Goal: Information Seeking & Learning: Check status

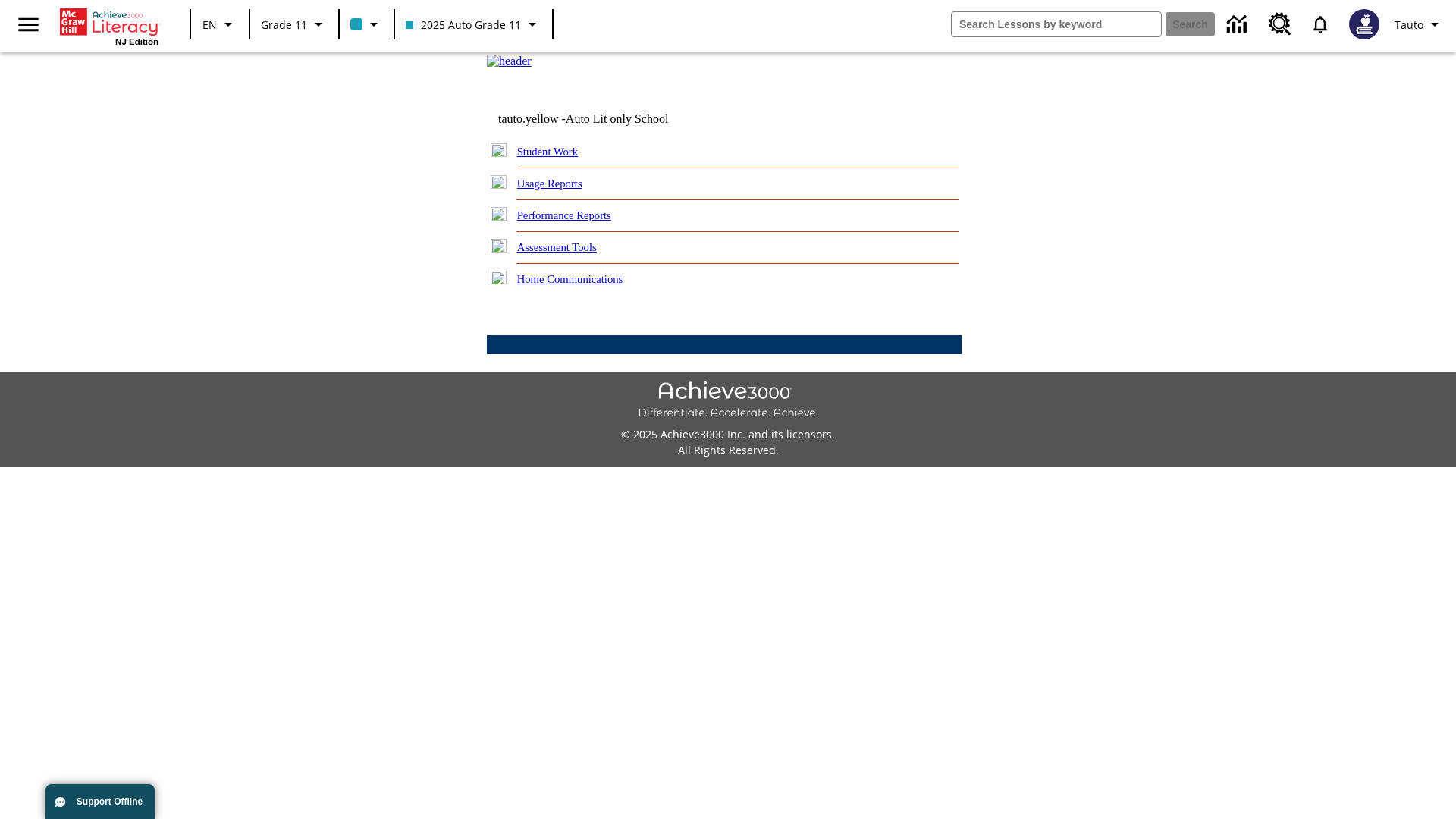
click at [561, 189] on link "Usage Reports" at bounding box center [550, 184] width 65 height 12
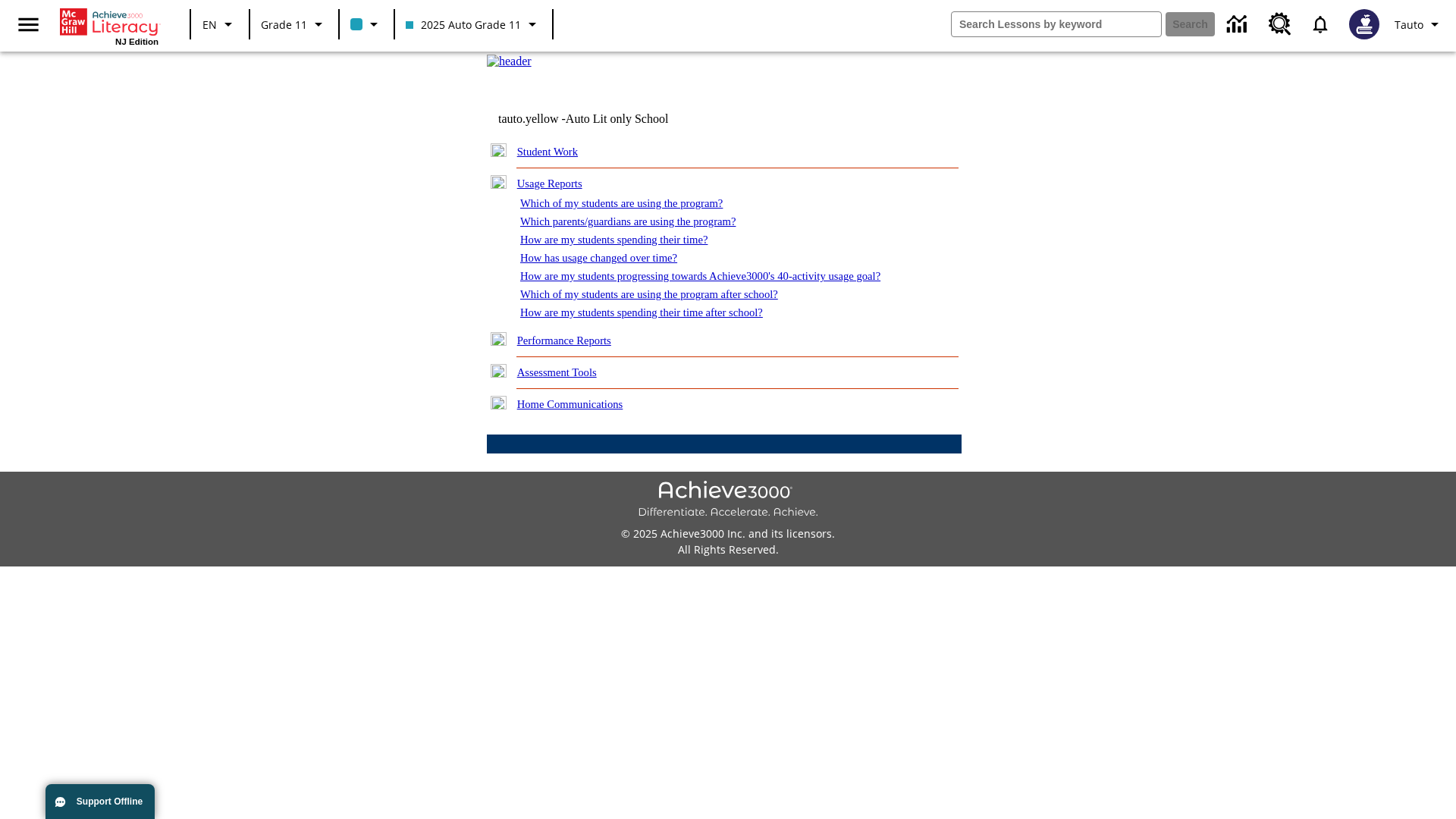
click at [637, 209] on link "Which of my students are using the program?" at bounding box center [621, 203] width 202 height 12
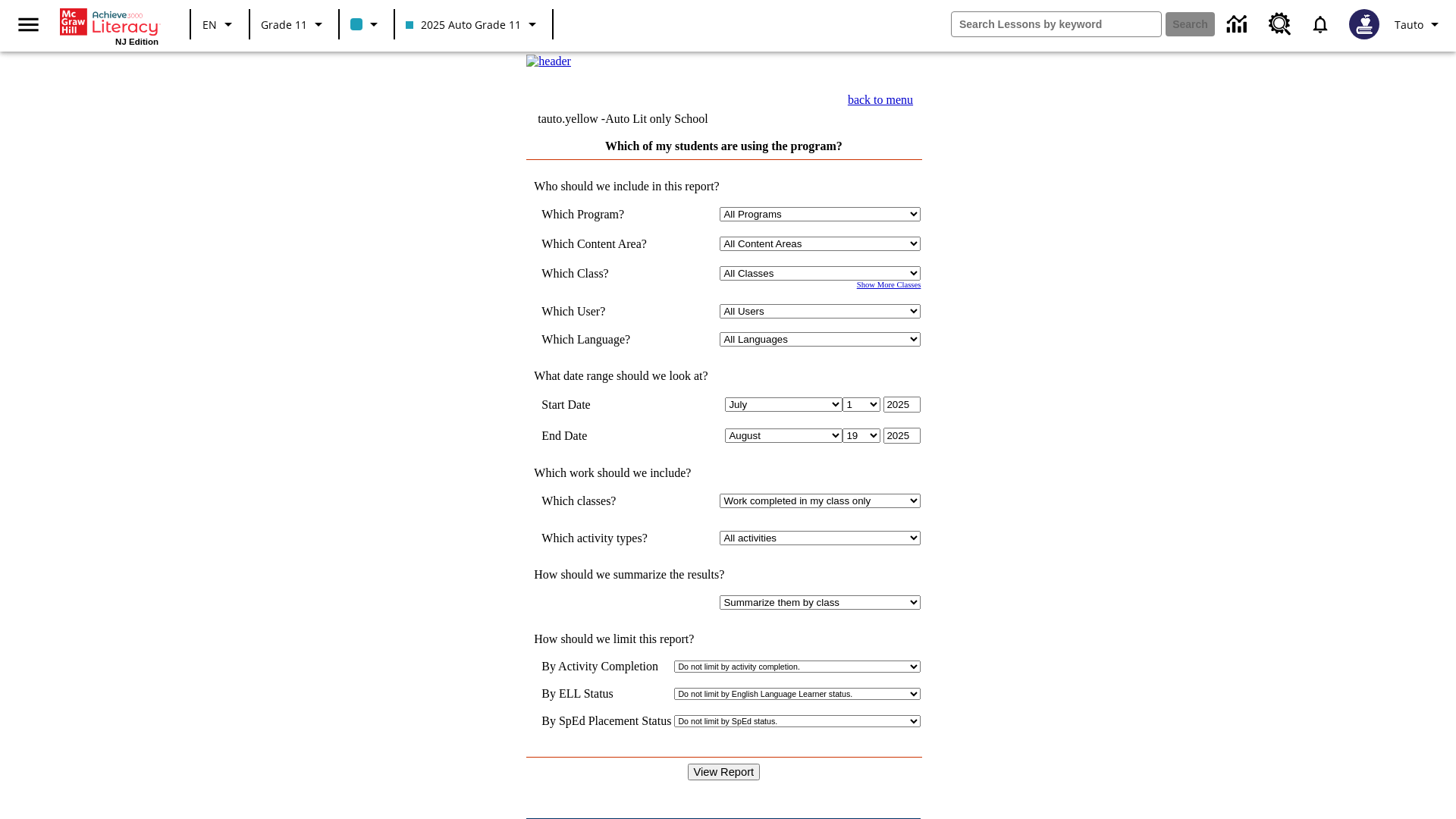
click at [725, 763] on input "View Report" at bounding box center [725, 771] width 73 height 17
click at [913, 107] on link "back to menu" at bounding box center [881, 99] width 65 height 13
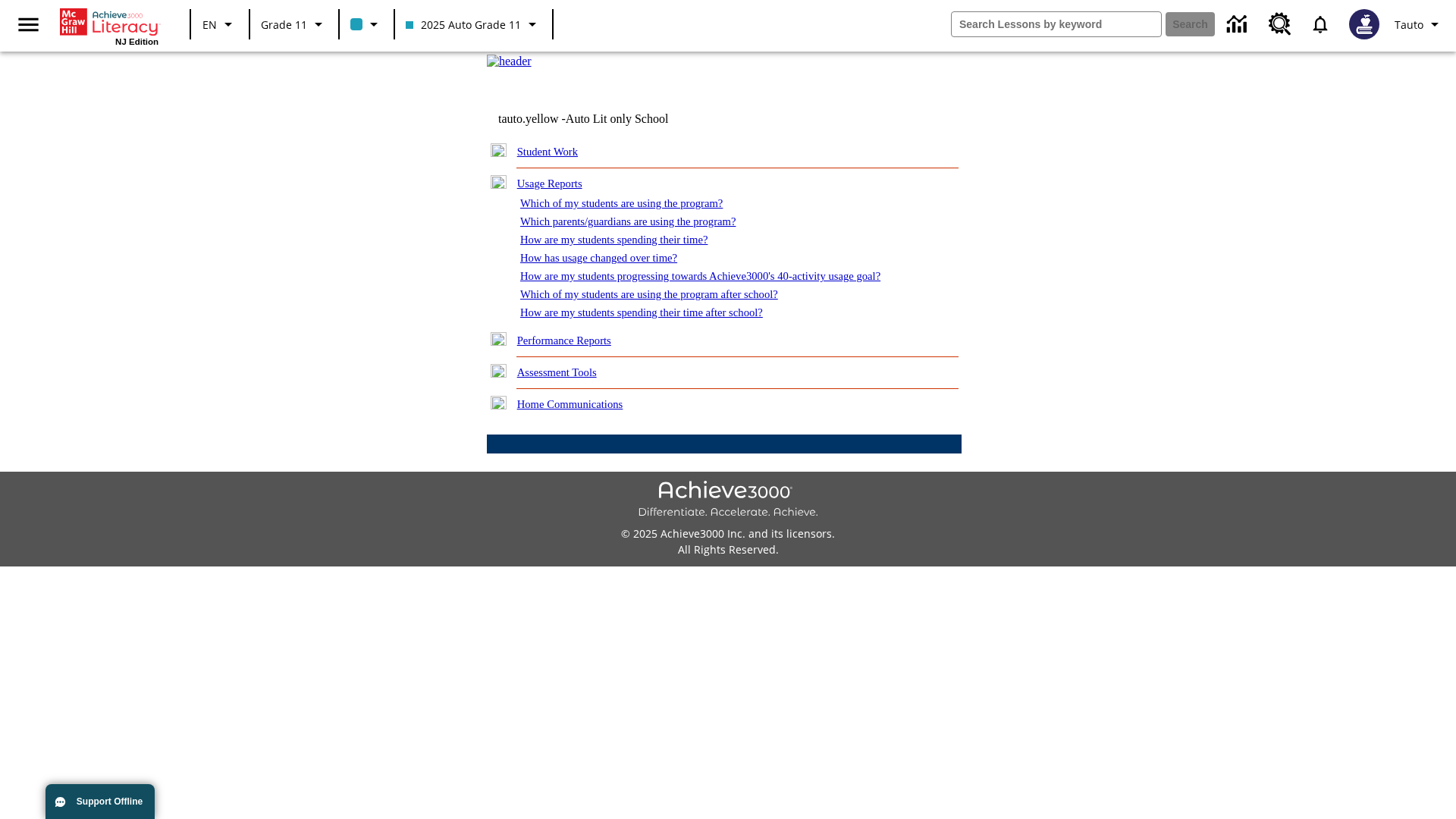
click at [629, 246] on link "How are my students spending their time?" at bounding box center [614, 240] width 188 height 12
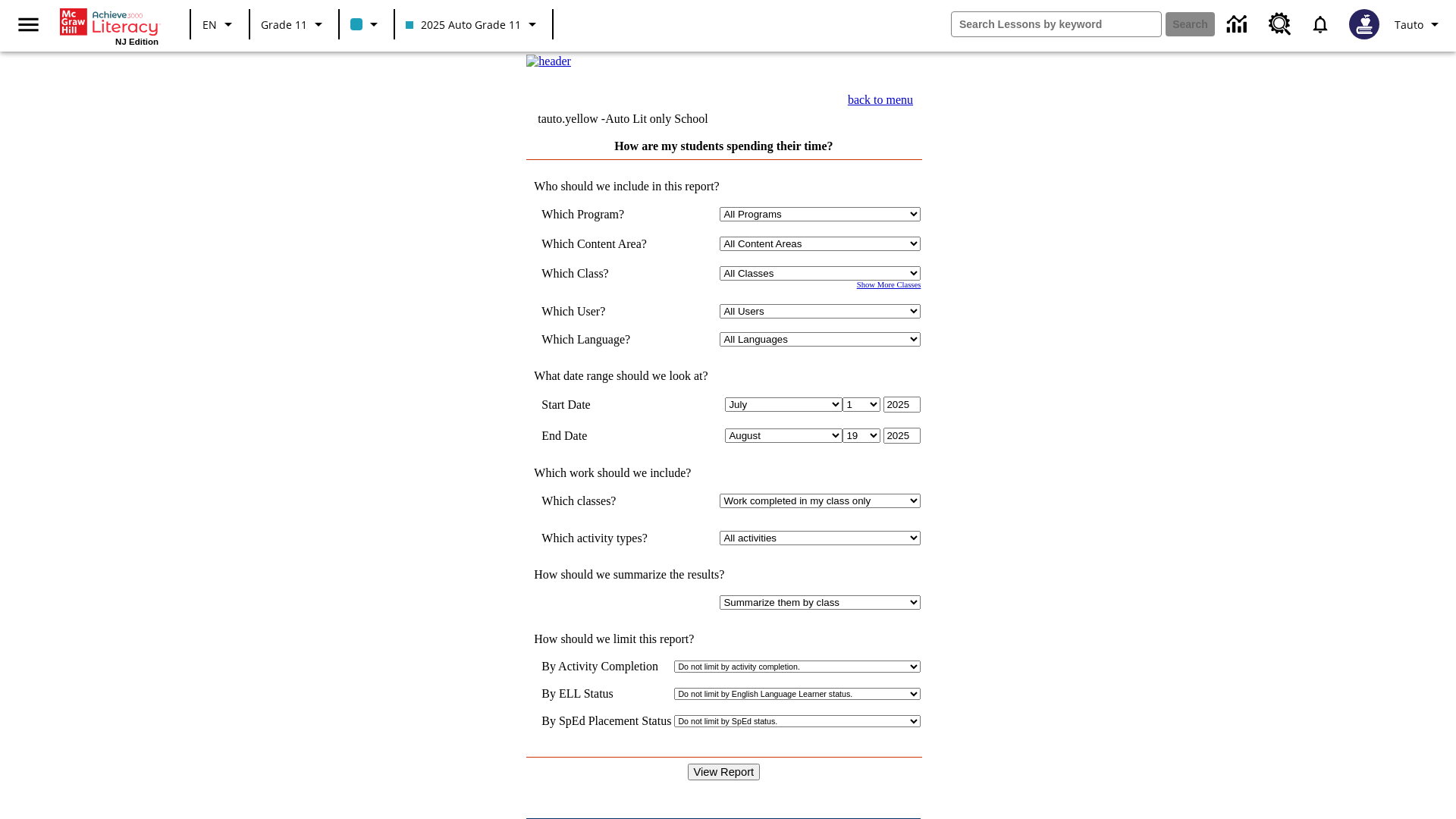
click at [725, 763] on input "View Report" at bounding box center [725, 771] width 73 height 17
click at [913, 107] on link "back to menu" at bounding box center [881, 99] width 65 height 13
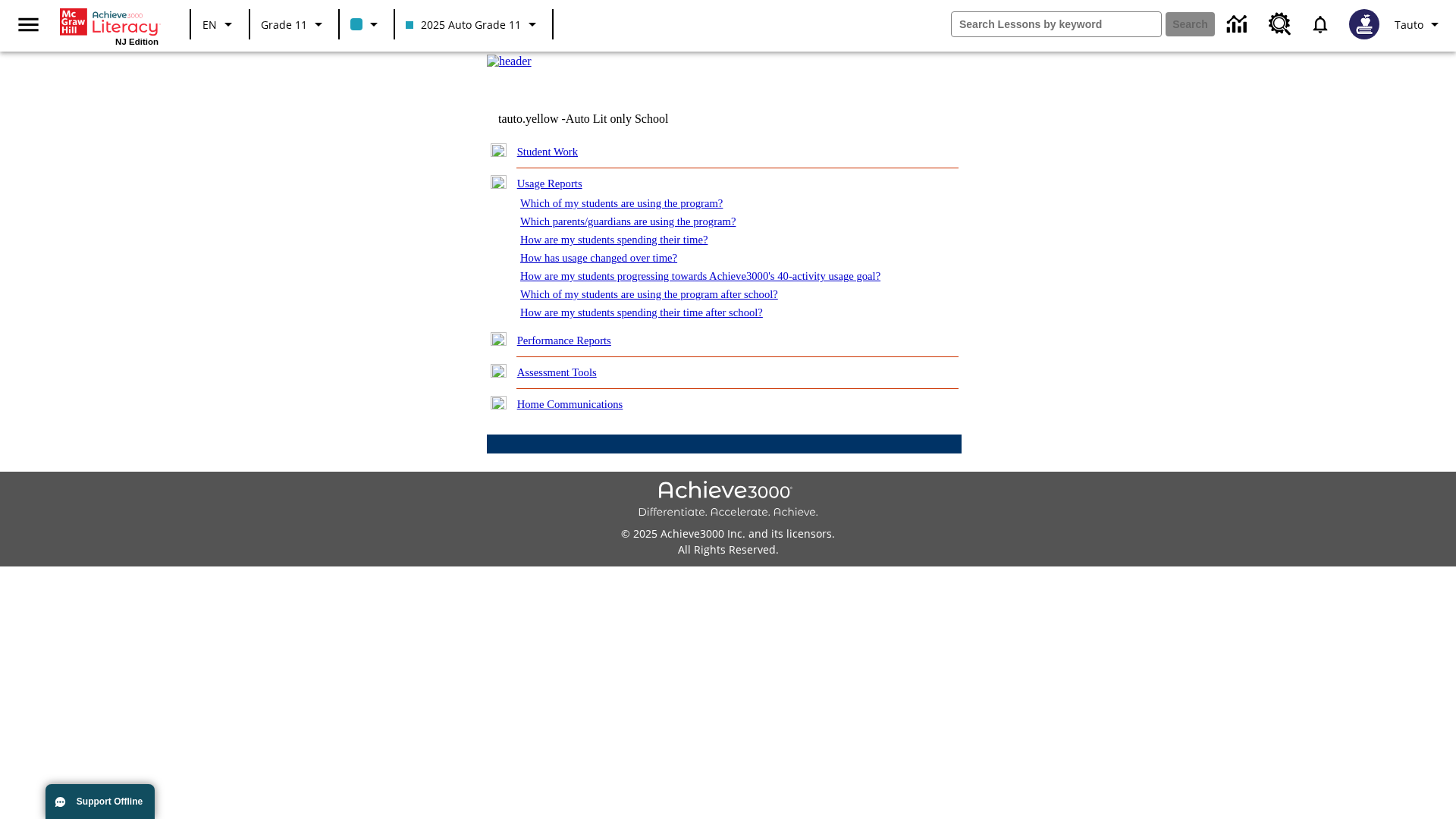
click at [659, 319] on link "How are my students spending their time after school?" at bounding box center [642, 312] width 243 height 12
